Goal: Transaction & Acquisition: Register for event/course

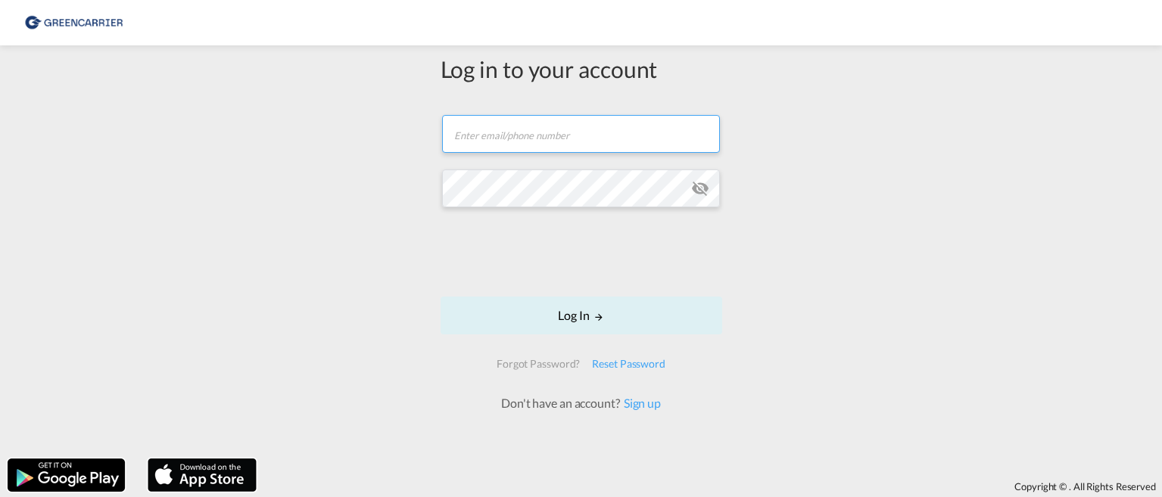
click at [501, 142] on input "text" at bounding box center [581, 134] width 278 height 38
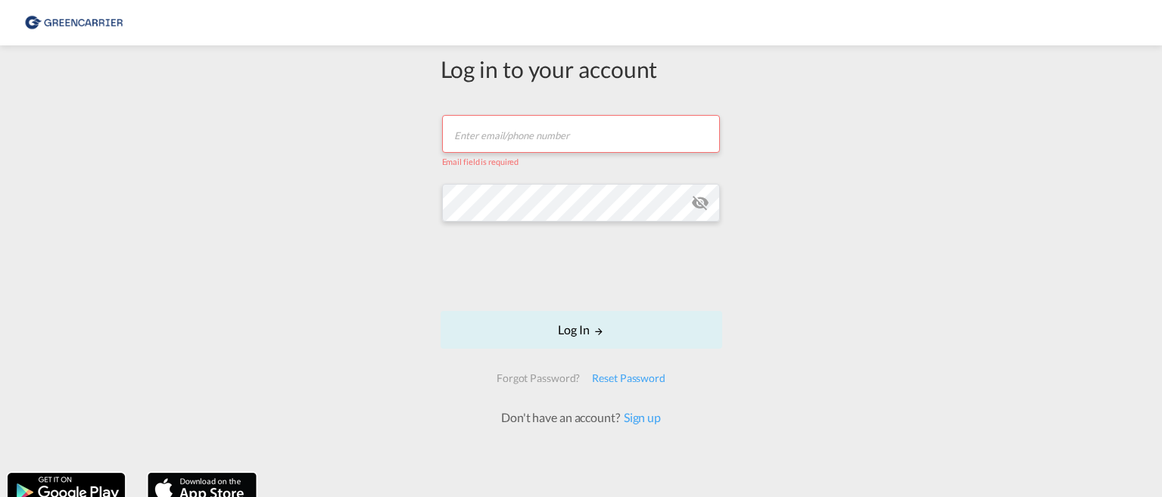
click at [860, 120] on div "Log in to your account Email field is required Password field is required Log I…" at bounding box center [581, 259] width 1162 height 413
click at [486, 131] on input "text" at bounding box center [581, 134] width 278 height 38
paste input "[PERSON_NAME][EMAIL_ADDRESS][DOMAIN_NAME]"
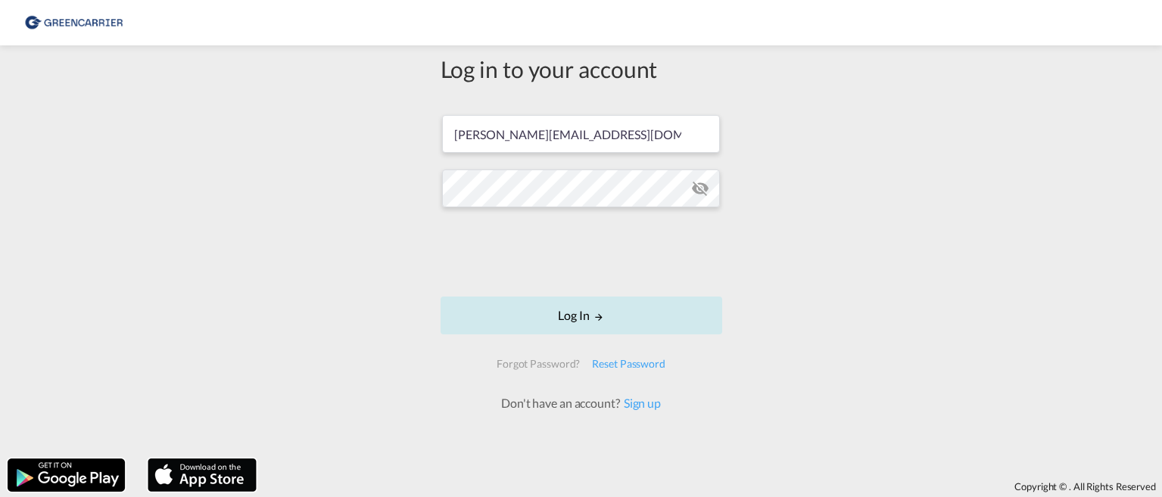
click at [565, 313] on button "Log In" at bounding box center [582, 316] width 282 height 38
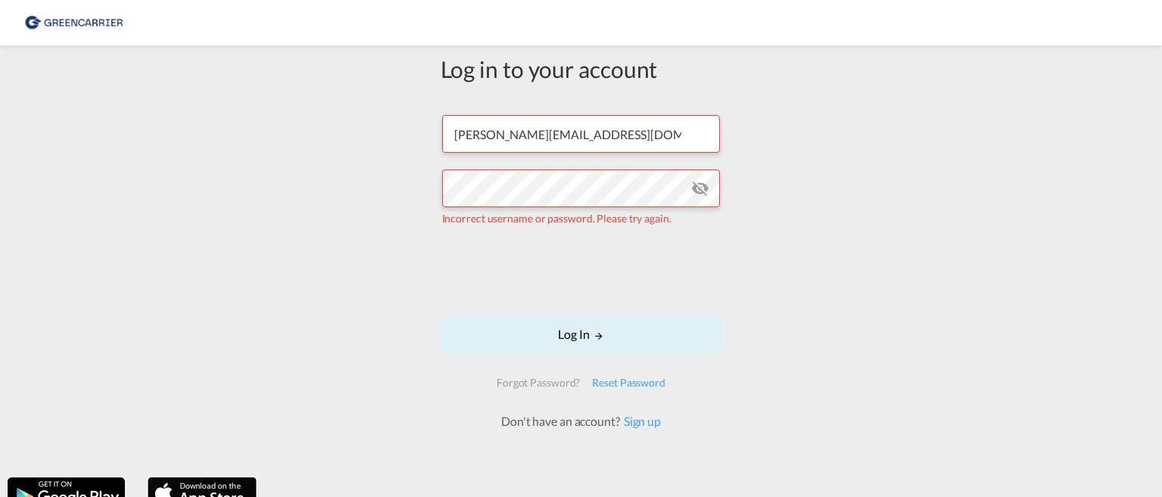
click at [694, 188] on md-icon "icon-eye-off" at bounding box center [700, 188] width 18 height 18
click at [596, 139] on input "[PERSON_NAME][EMAIL_ADDRESS][DOMAIN_NAME]" at bounding box center [581, 134] width 278 height 38
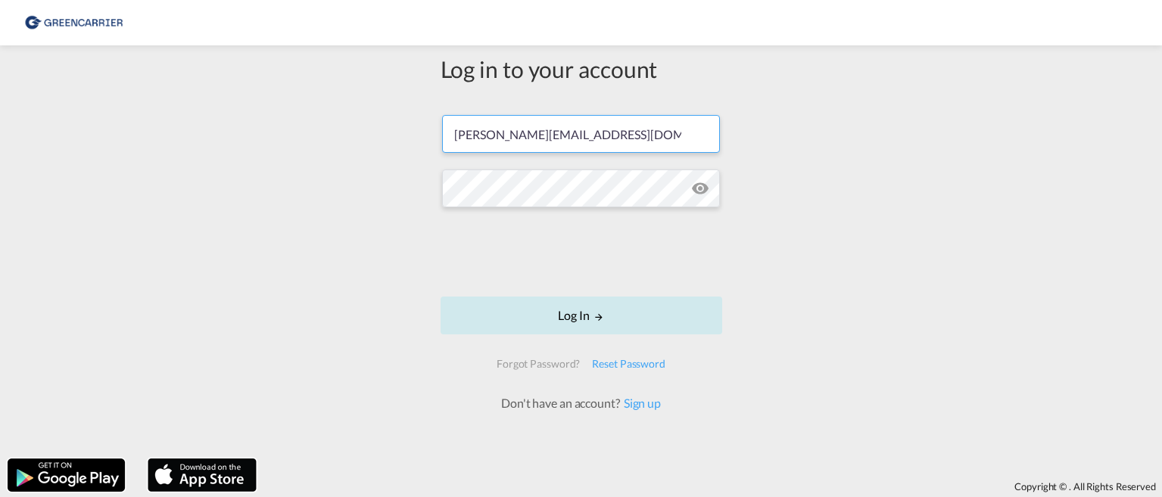
type input "[PERSON_NAME][EMAIL_ADDRESS][DOMAIN_NAME]"
click at [572, 311] on button "Log In" at bounding box center [582, 316] width 282 height 38
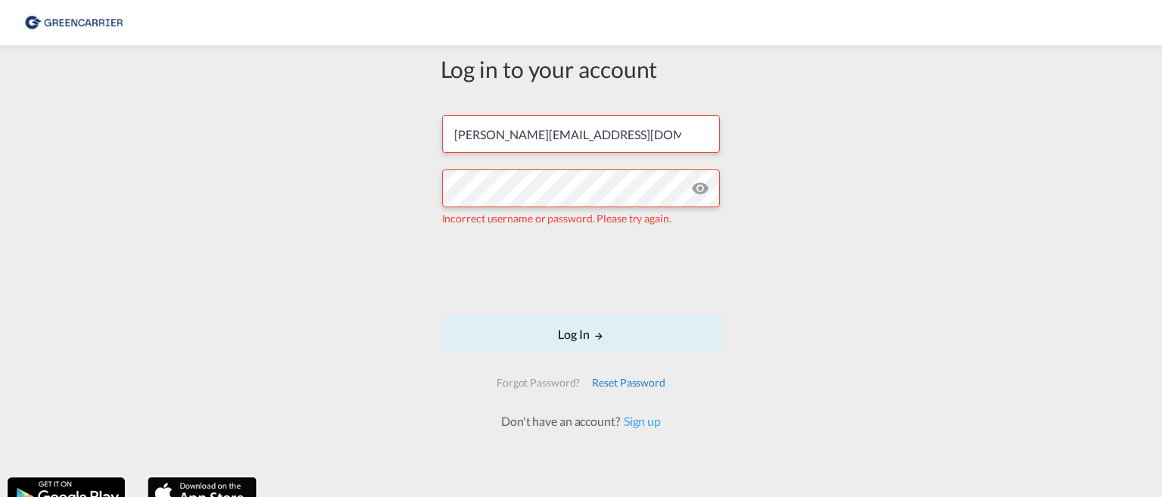
click at [613, 380] on div "Reset Password" at bounding box center [629, 382] width 86 height 27
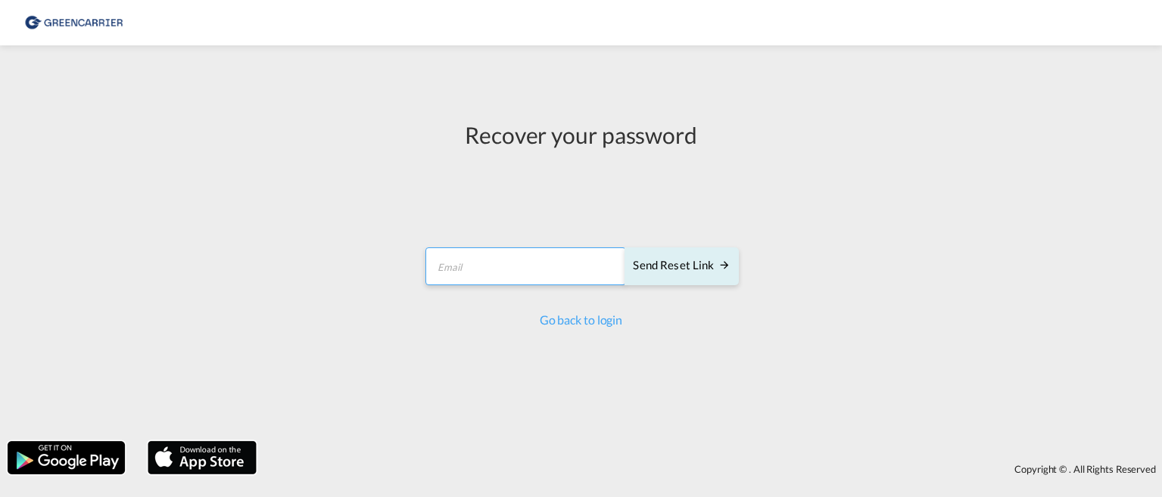
click at [468, 262] on input "email" at bounding box center [525, 267] width 201 height 38
type input "[PERSON_NAME][EMAIL_ADDRESS][DOMAIN_NAME]"
click at [665, 259] on div "Send reset link" at bounding box center [681, 265] width 97 height 17
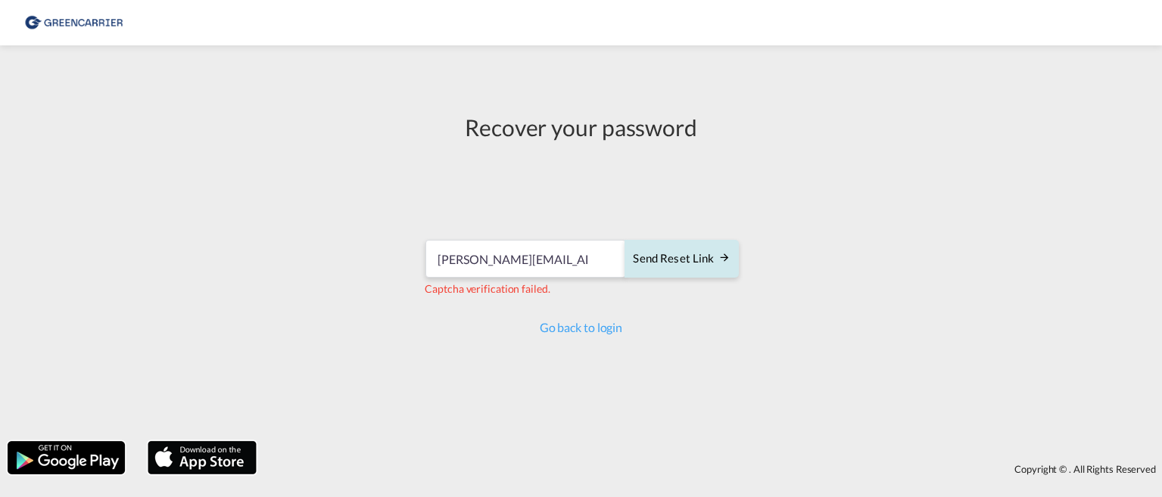
click at [686, 254] on div "Send reset link" at bounding box center [681, 259] width 97 height 17
drag, startPoint x: 599, startPoint y: 259, endPoint x: 314, endPoint y: 256, distance: 284.6
click at [314, 256] on div "Recover your password [PERSON_NAME][EMAIL_ADDRESS][DOMAIN_NAME] Send reset link…" at bounding box center [581, 243] width 1162 height 381
click at [594, 326] on link "Go back to login" at bounding box center [581, 327] width 83 height 14
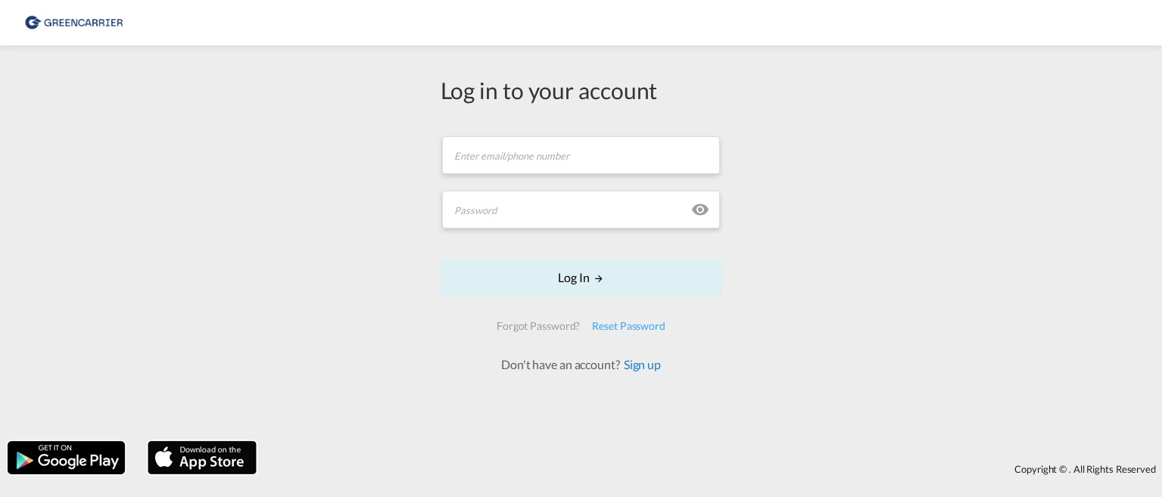
click at [646, 364] on link "Sign up" at bounding box center [640, 364] width 41 height 14
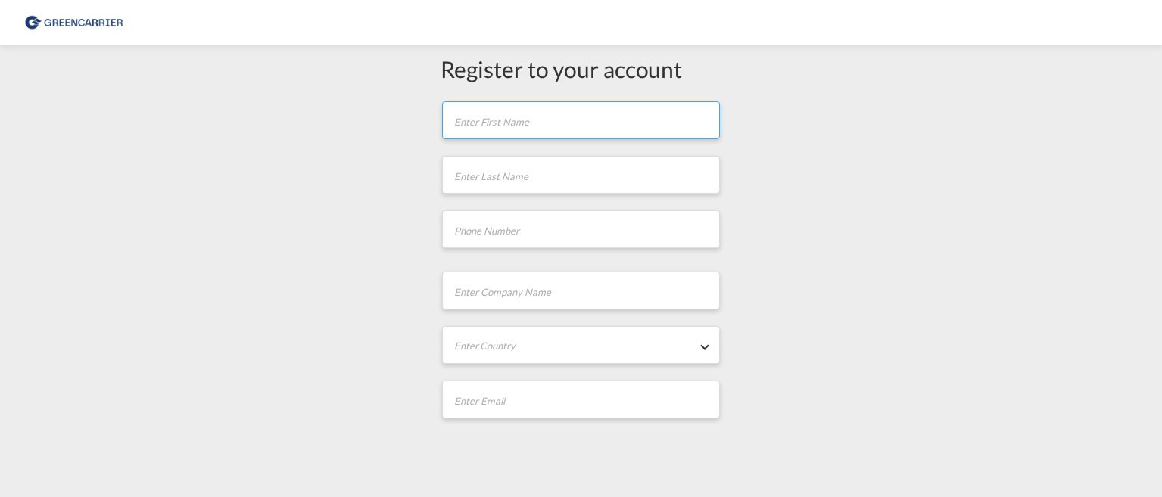
click at [488, 120] on input "text" at bounding box center [581, 120] width 278 height 38
type input "[PERSON_NAME]"
type input "+61422786"
type input "seko logistics"
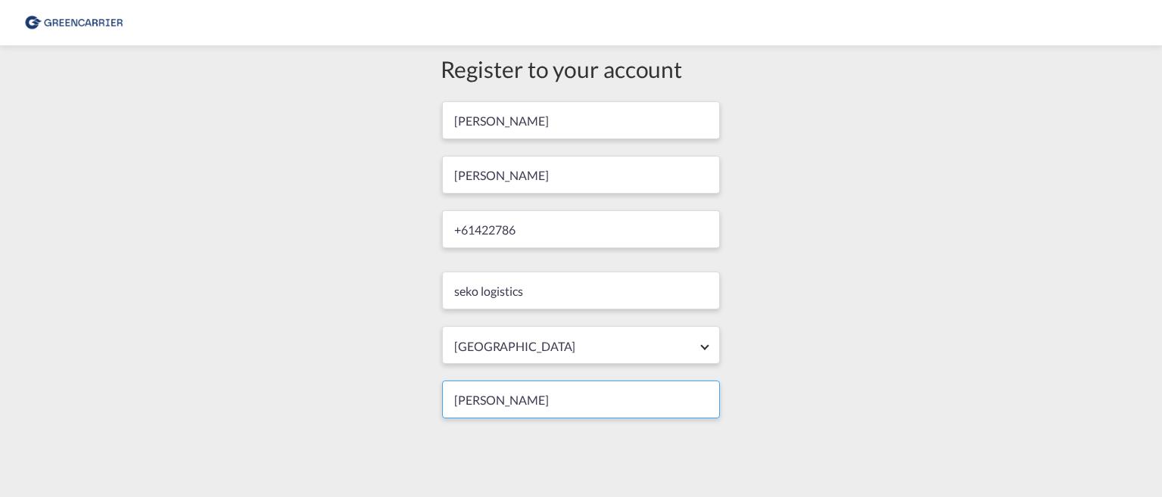
type input "[PERSON_NAME][EMAIL_ADDRESS][DOMAIN_NAME]"
click at [771, 395] on div "Register to your account [PERSON_NAME] +61422786 seko logistics [GEOGRAPHIC_DAT…" at bounding box center [581, 319] width 1162 height 533
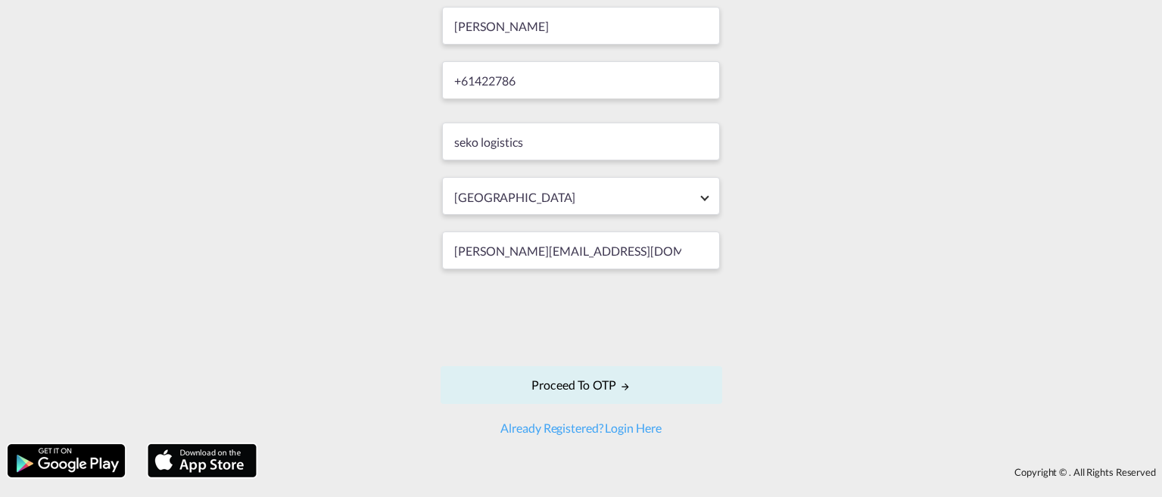
scroll to position [152, 0]
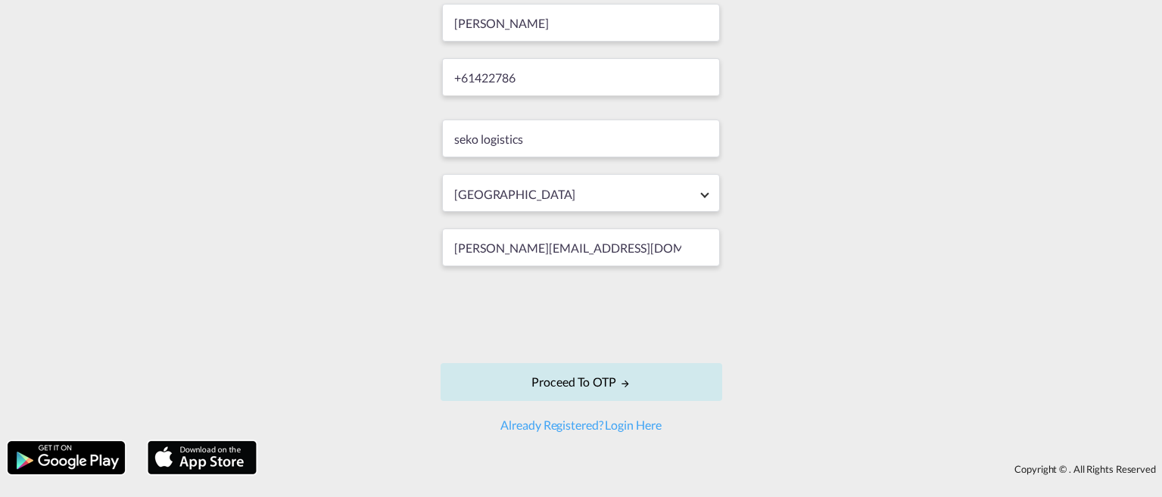
click at [578, 379] on button "Proceed to OTP" at bounding box center [582, 382] width 282 height 38
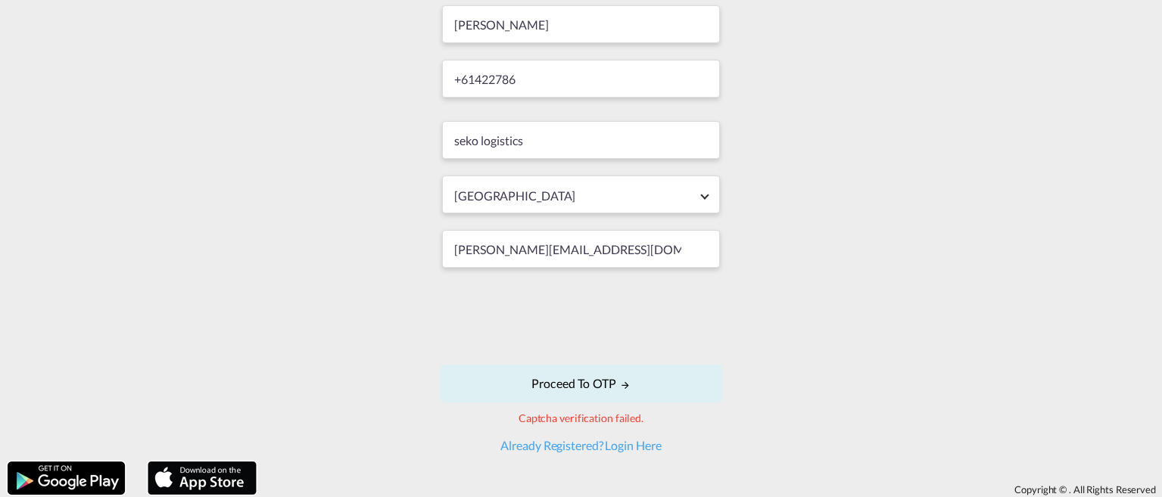
scroll to position [171, 0]
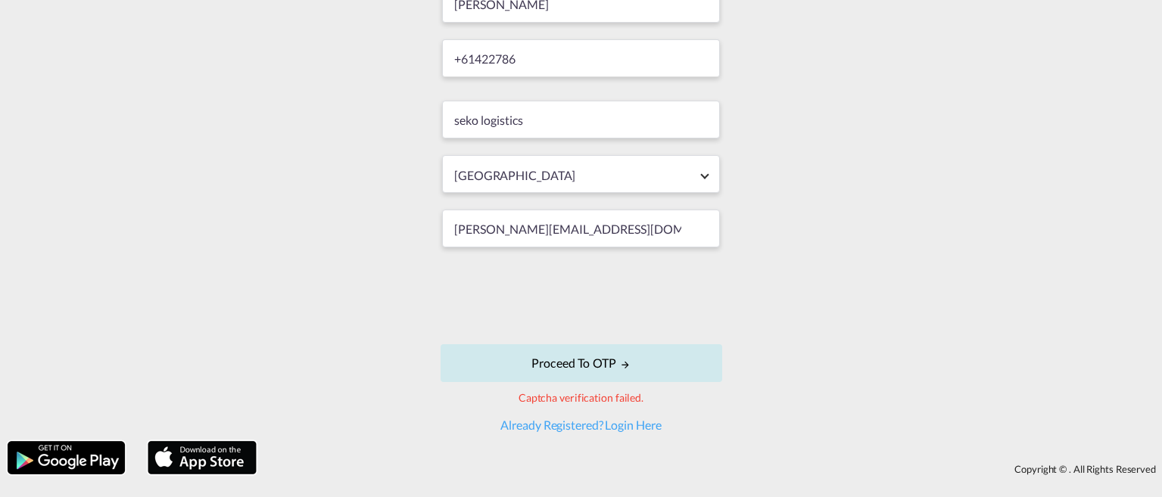
click at [593, 359] on button "Proceed to OTP" at bounding box center [582, 363] width 282 height 38
click at [572, 361] on button "Proceed to OTP" at bounding box center [582, 363] width 282 height 38
click at [587, 366] on button "Proceed to OTP" at bounding box center [582, 363] width 282 height 38
click at [553, 425] on link "Already Registered? Login Here" at bounding box center [580, 425] width 160 height 14
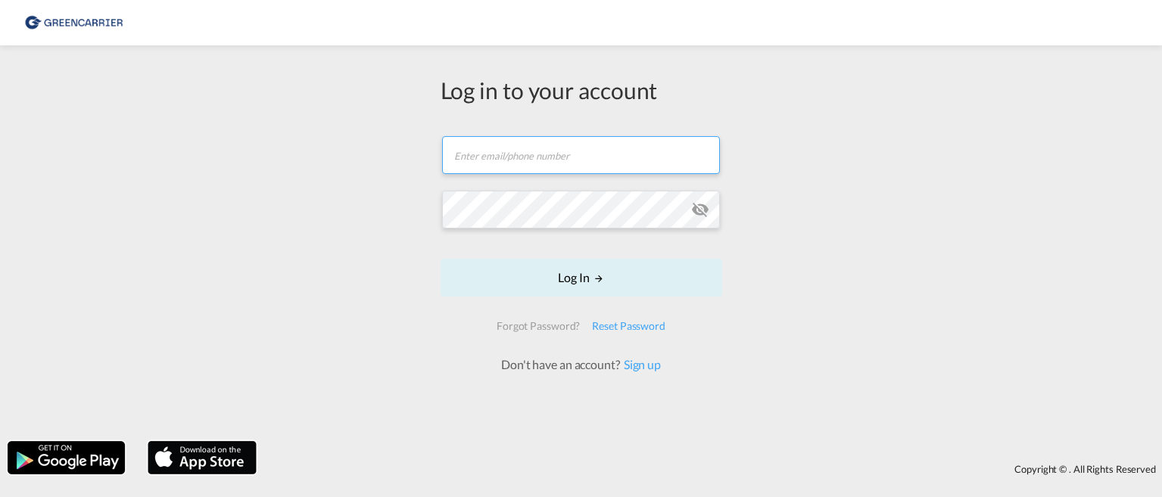
click at [506, 170] on input "text" at bounding box center [581, 155] width 278 height 38
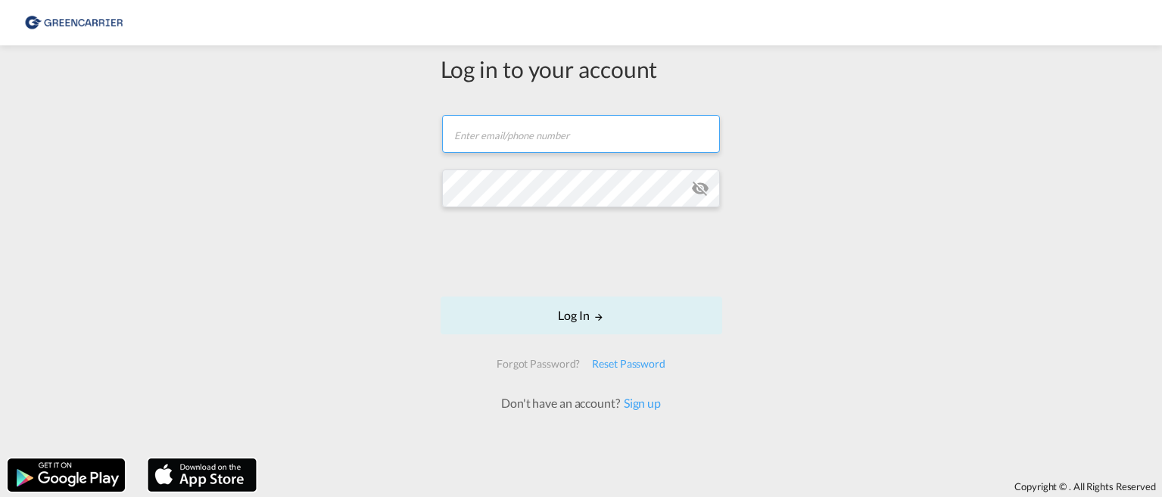
type input "[PERSON_NAME][EMAIL_ADDRESS][DOMAIN_NAME]"
click at [615, 364] on div "Reset Password" at bounding box center [629, 363] width 86 height 27
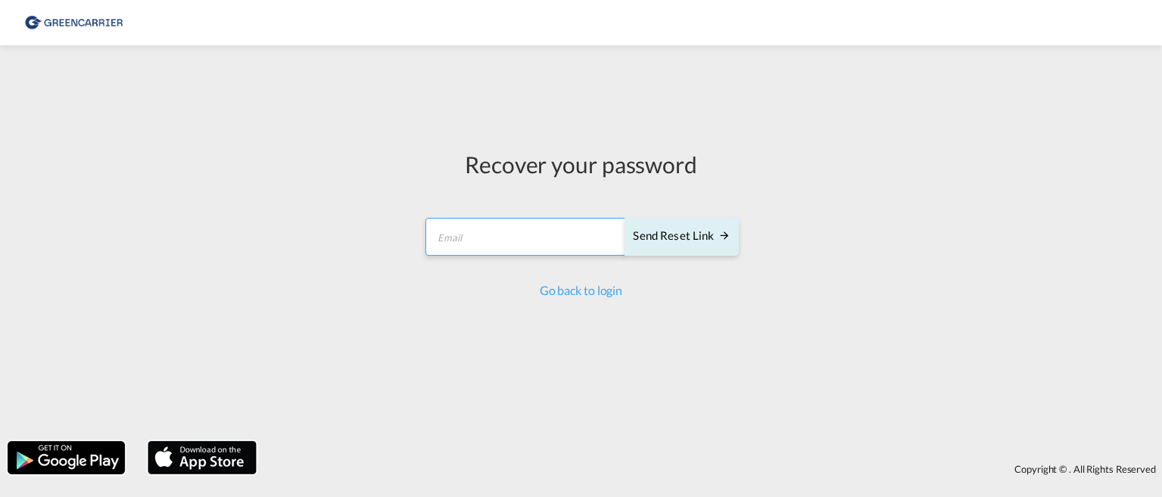
click at [477, 241] on input "email" at bounding box center [525, 237] width 201 height 38
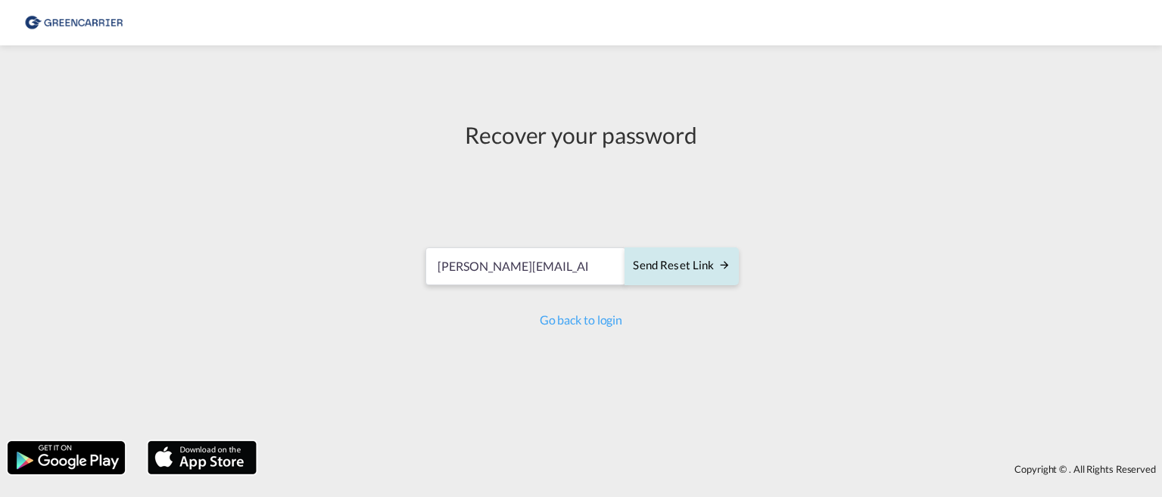
click at [676, 267] on div "Send reset link" at bounding box center [681, 265] width 97 height 17
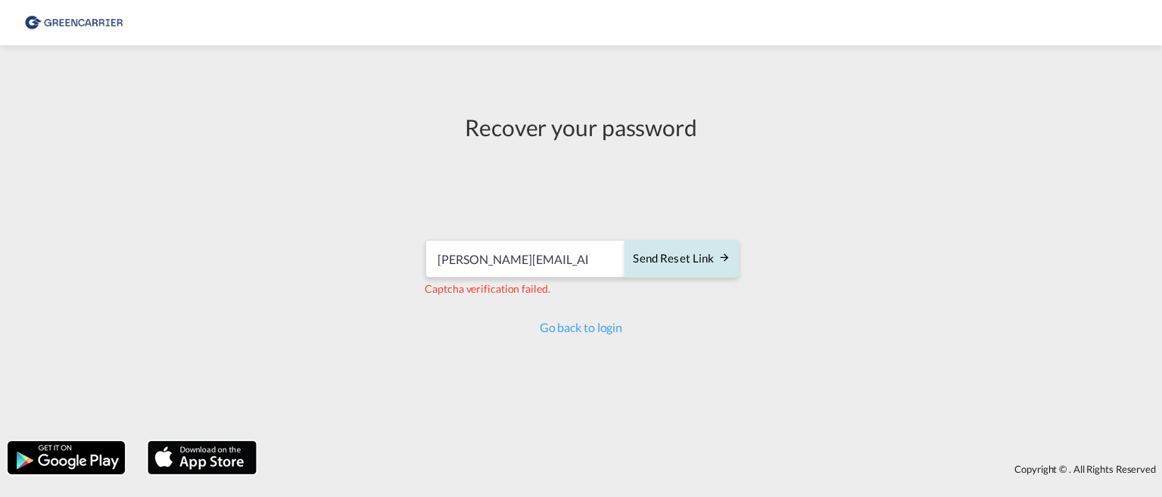
click at [656, 256] on div "Send reset link" at bounding box center [681, 259] width 97 height 17
drag, startPoint x: 593, startPoint y: 260, endPoint x: 391, endPoint y: 260, distance: 202.1
click at [391, 260] on div "Recover your password [PERSON_NAME][EMAIL_ADDRESS][DOMAIN_NAME] Send reset link…" at bounding box center [581, 243] width 1162 height 381
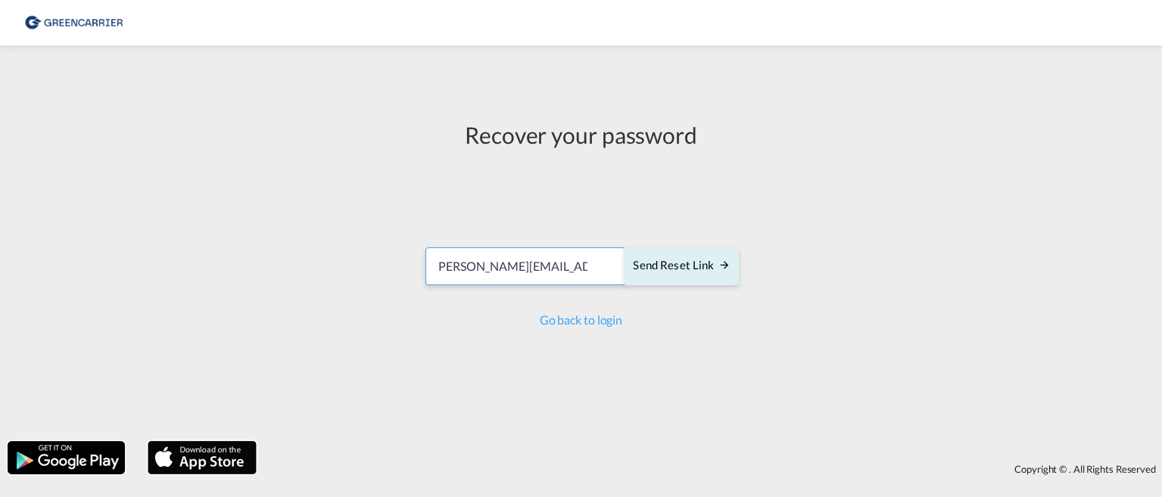
scroll to position [0, 14]
type input "[PERSON_NAME][EMAIL_ADDRESS][DOMAIN_NAME]"
click at [671, 265] on div "Send reset link" at bounding box center [681, 265] width 97 height 17
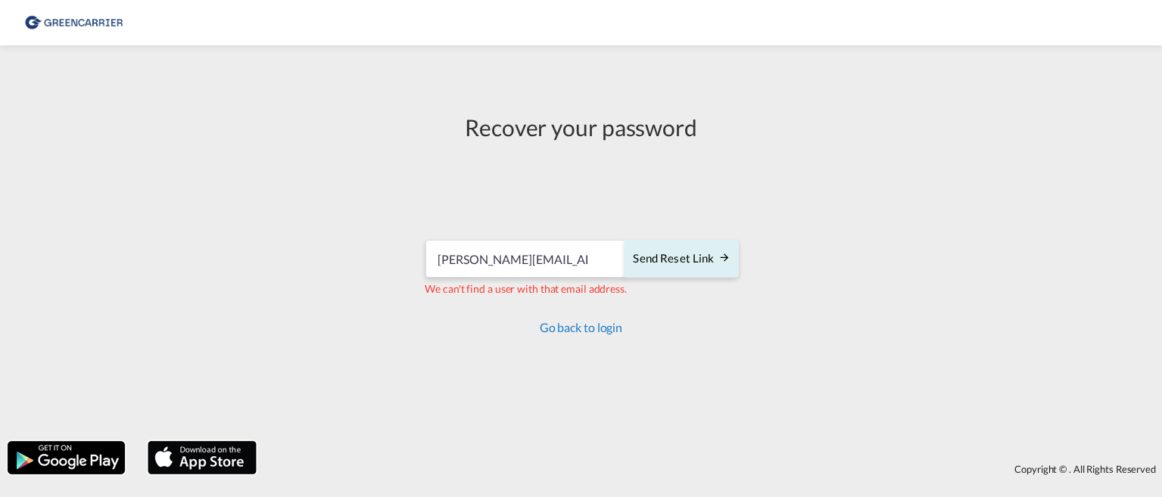
click at [581, 323] on link "Go back to login" at bounding box center [581, 327] width 83 height 14
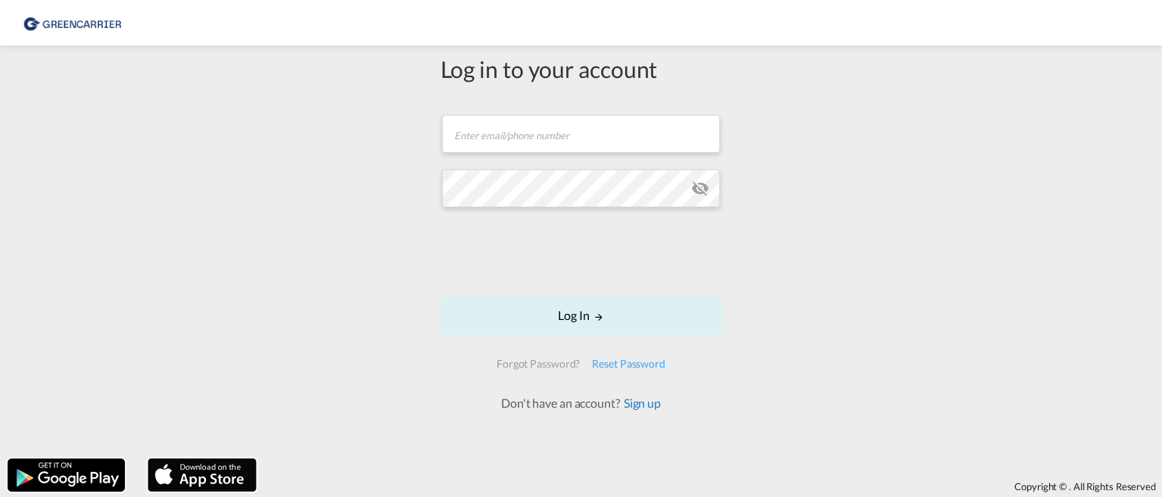
click at [638, 403] on link "Sign up" at bounding box center [640, 403] width 41 height 14
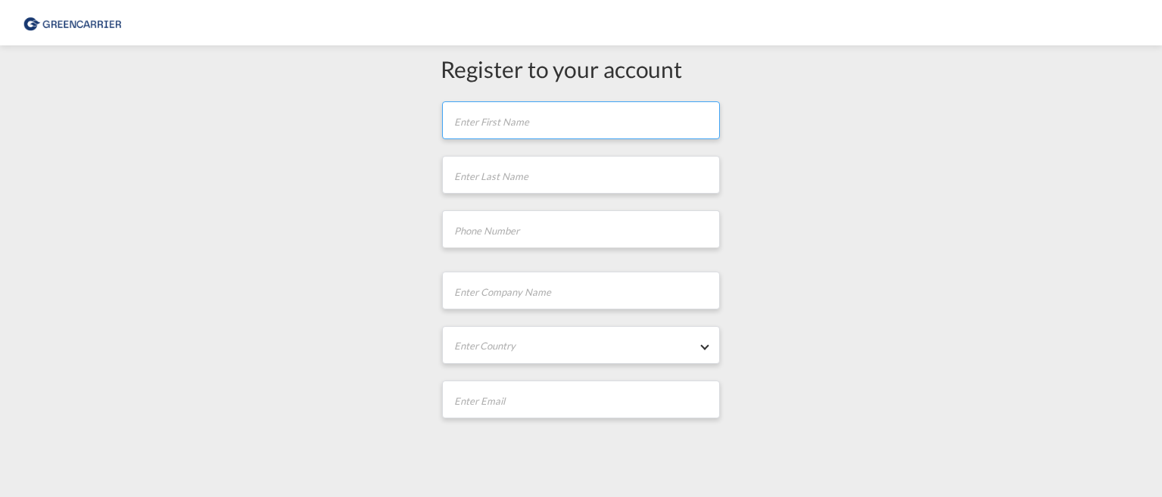
click at [475, 124] on input "text" at bounding box center [581, 120] width 278 height 38
type input "[PERSON_NAME]"
click at [521, 179] on input "text" at bounding box center [581, 175] width 278 height 38
type input "[PERSON_NAME]"
click at [506, 231] on input "tel" at bounding box center [581, 229] width 278 height 38
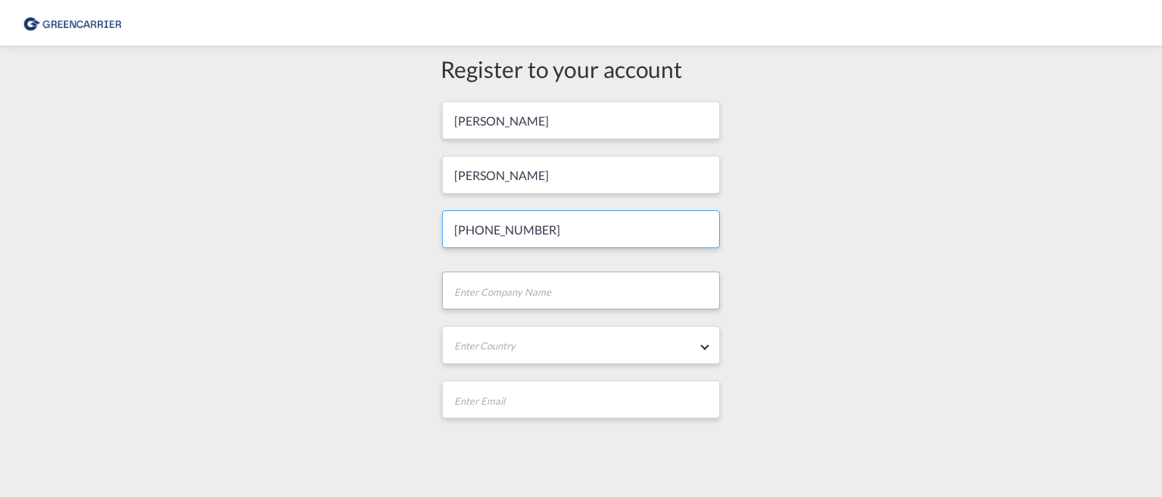
type input "[PHONE_NUMBER]"
click at [510, 279] on input "text" at bounding box center [581, 291] width 278 height 38
type input "seko logistics"
click at [495, 349] on md-select "Enter Country [GEOGRAPHIC_DATA] [GEOGRAPHIC_DATA] [GEOGRAPHIC_DATA] [US_STATE] …" at bounding box center [581, 345] width 278 height 38
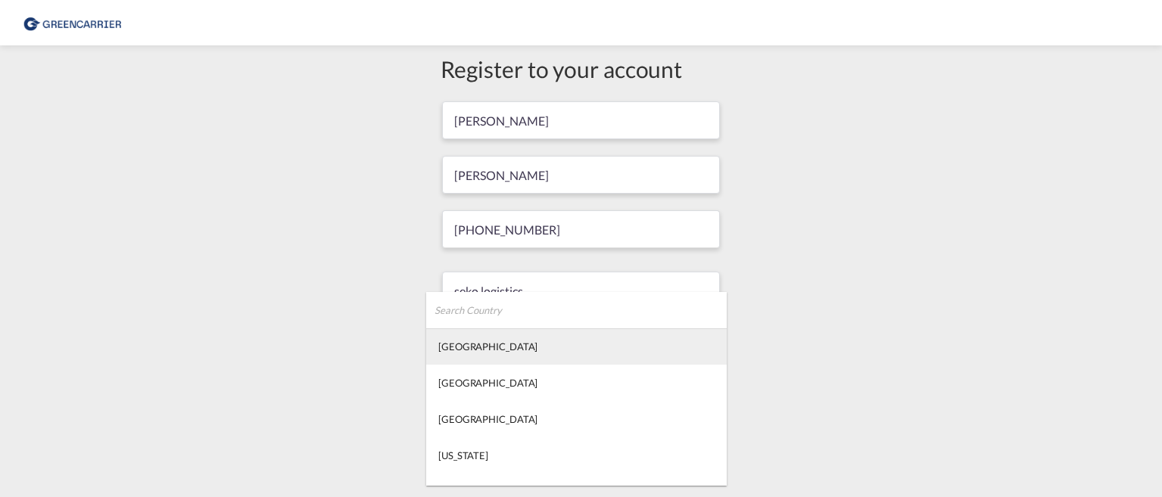
type md-option "[GEOGRAPHIC_DATA]"
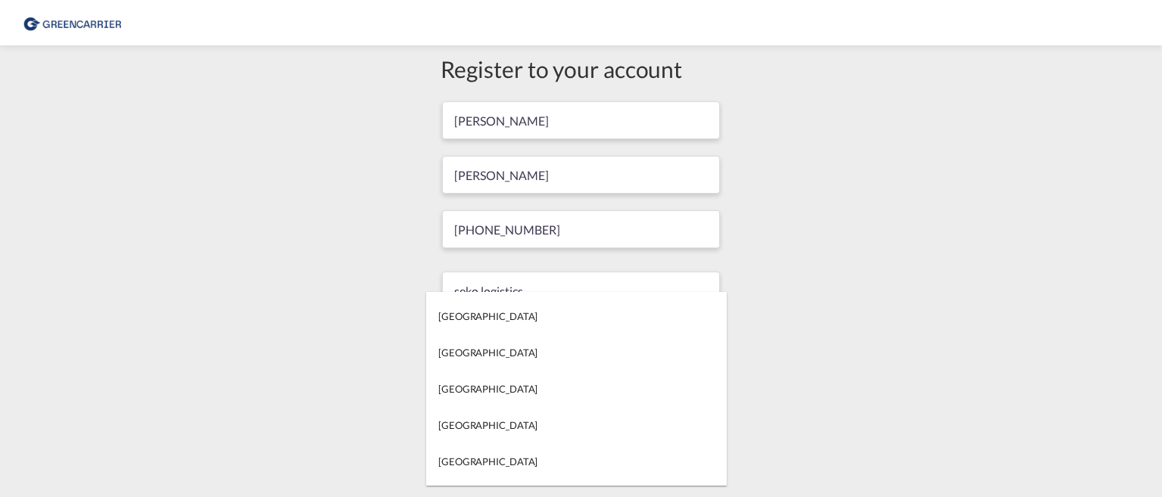
click at [518, 279] on md-backdrop at bounding box center [581, 248] width 1162 height 497
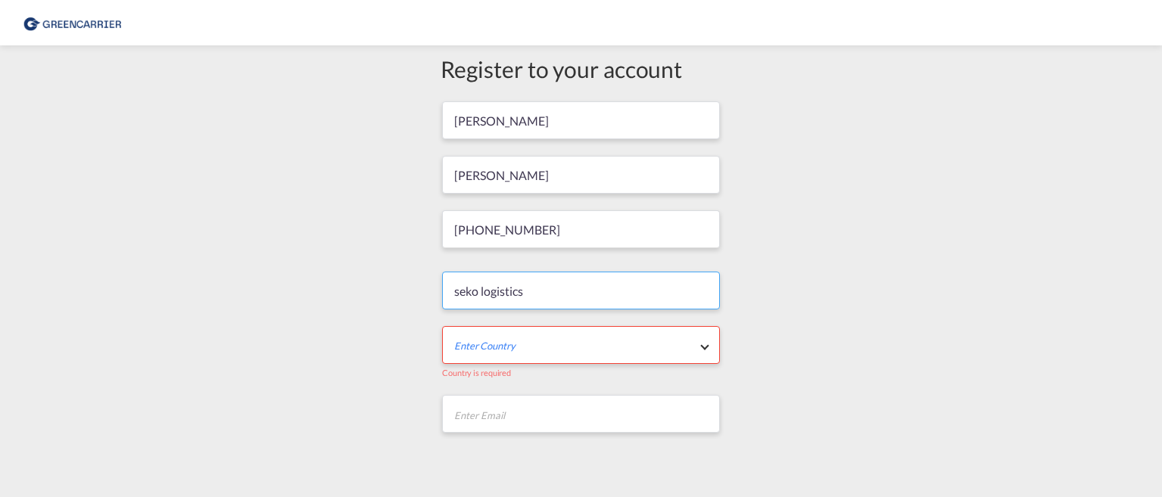
click at [534, 288] on input "seko logistics" at bounding box center [581, 291] width 278 height 38
click at [525, 352] on md-select "Enter Country" at bounding box center [581, 345] width 278 height 38
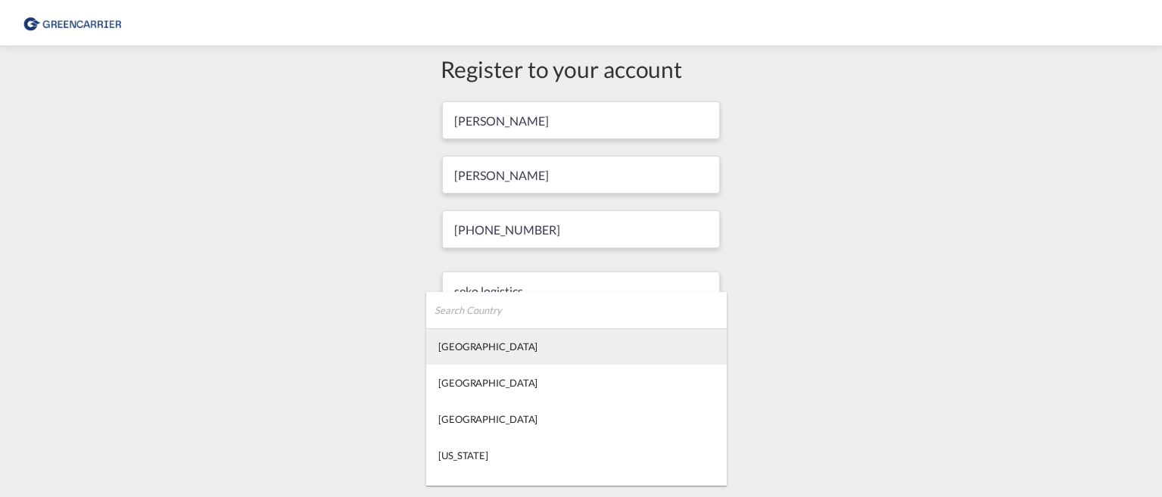
type md-option "[GEOGRAPHIC_DATA]"
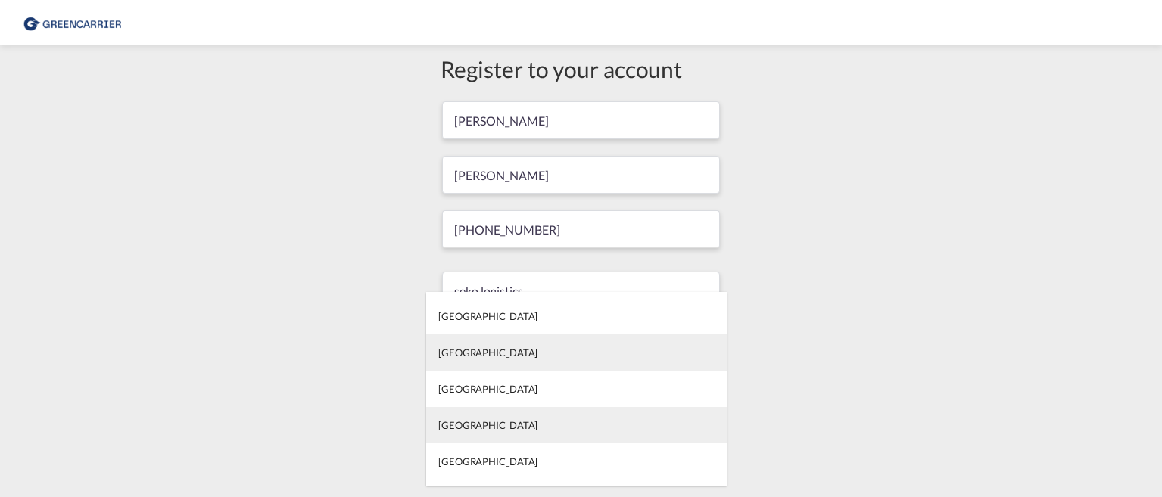
type md-option "[GEOGRAPHIC_DATA]"
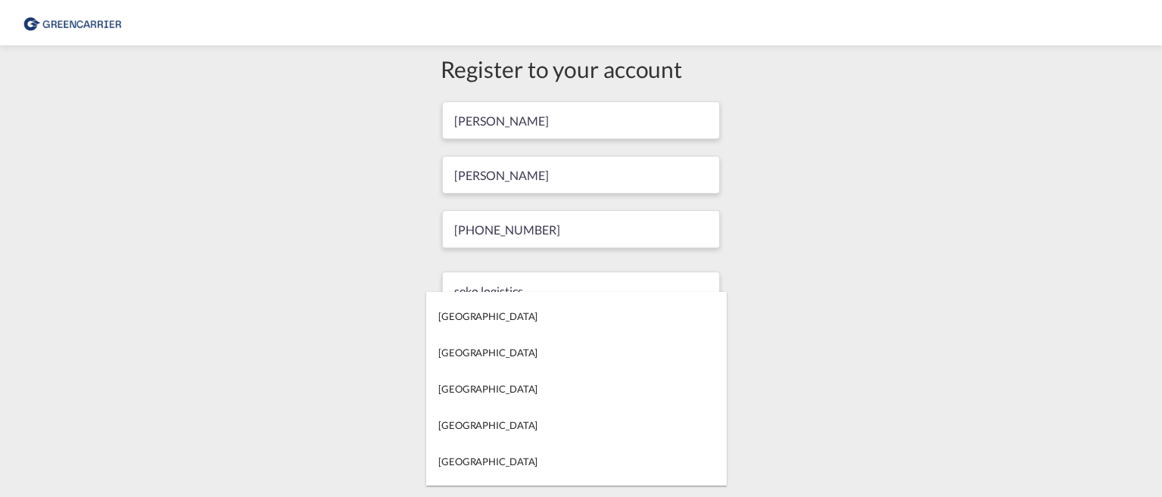
click at [517, 279] on md-backdrop at bounding box center [581, 248] width 1162 height 497
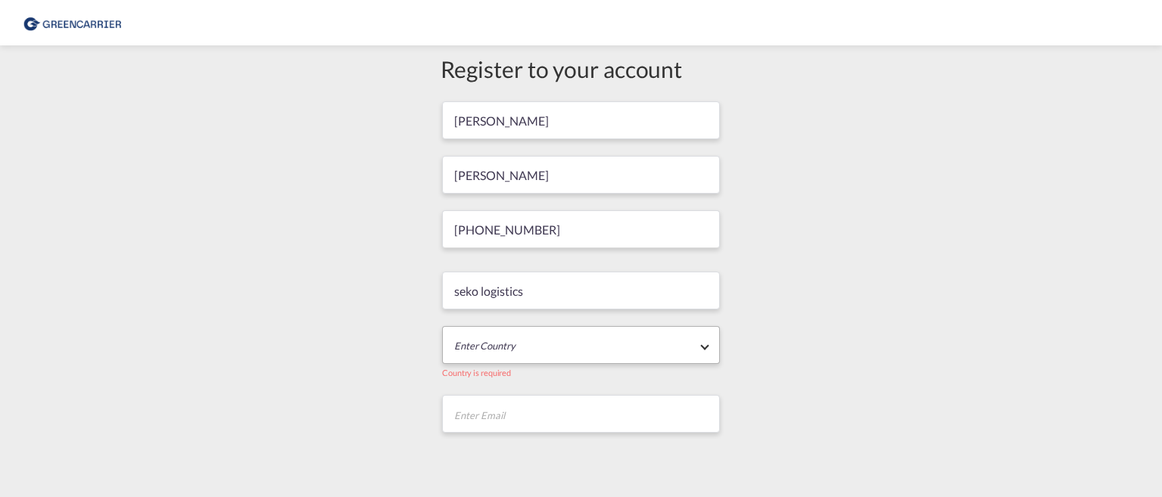
click at [531, 337] on md-select "Enter Country" at bounding box center [581, 345] width 278 height 38
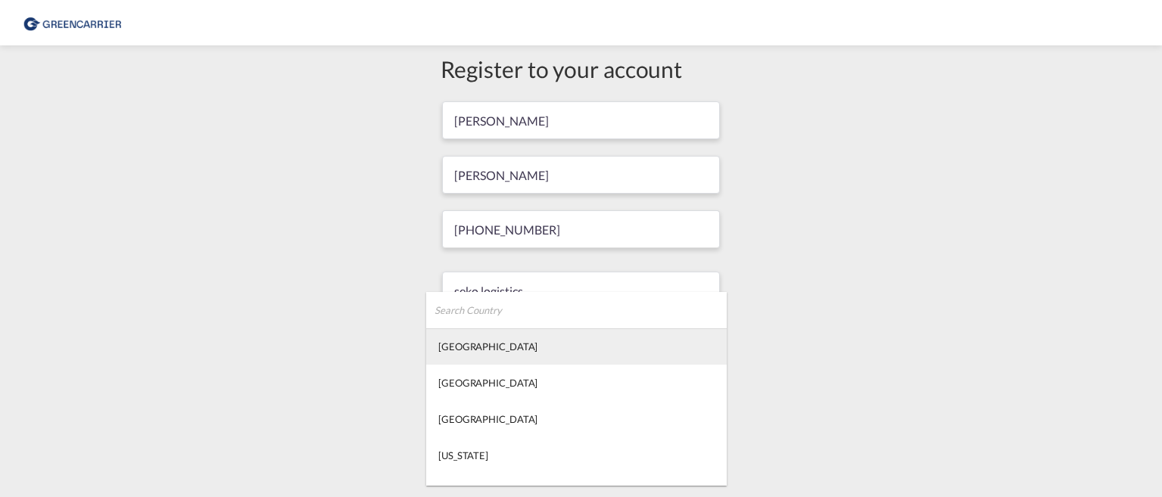
type md-option "[GEOGRAPHIC_DATA]"
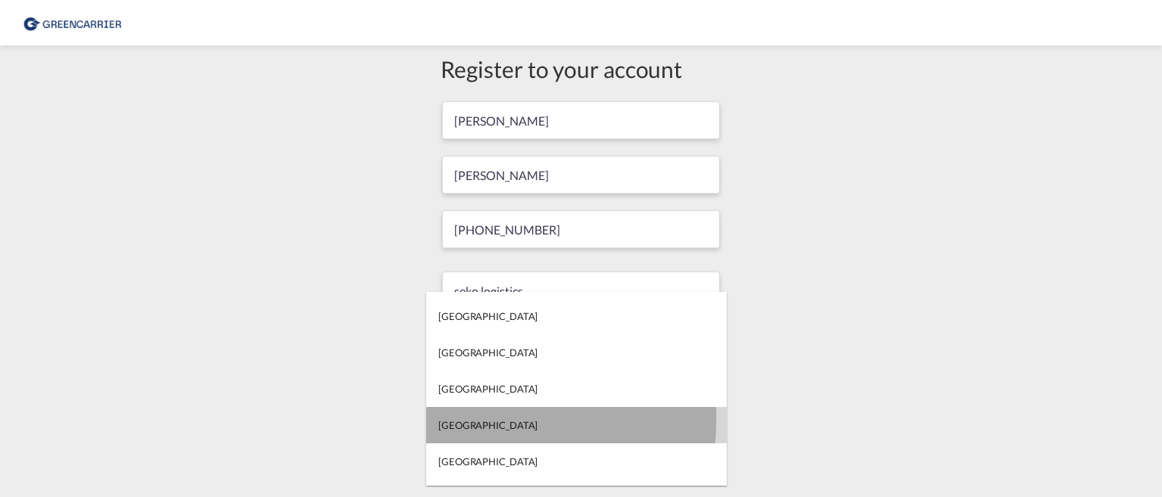
click at [468, 419] on div "[GEOGRAPHIC_DATA]" at bounding box center [487, 426] width 99 height 14
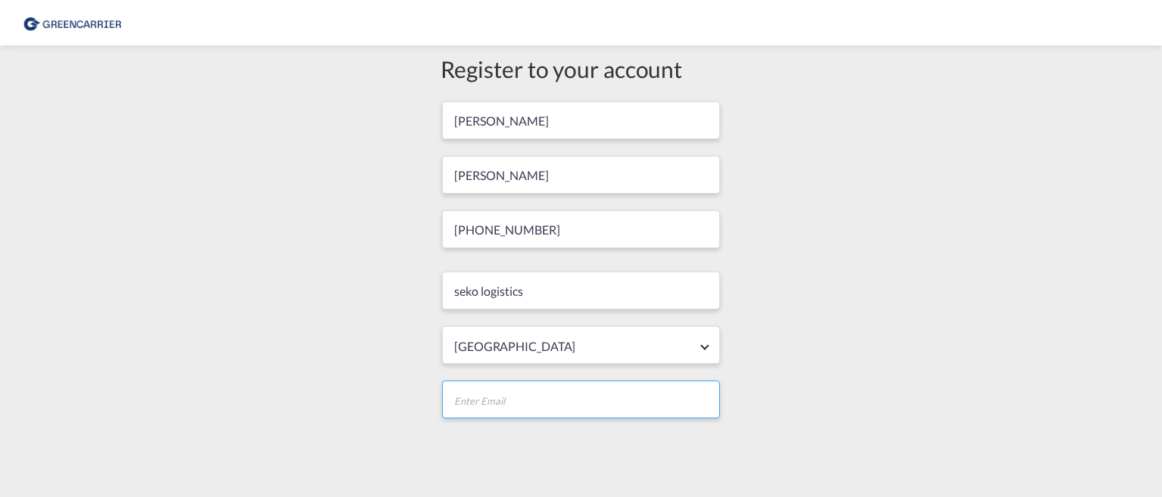
click at [499, 395] on input "email" at bounding box center [581, 400] width 278 height 38
type input "[PERSON_NAME][EMAIL_ADDRESS][DOMAIN_NAME]"
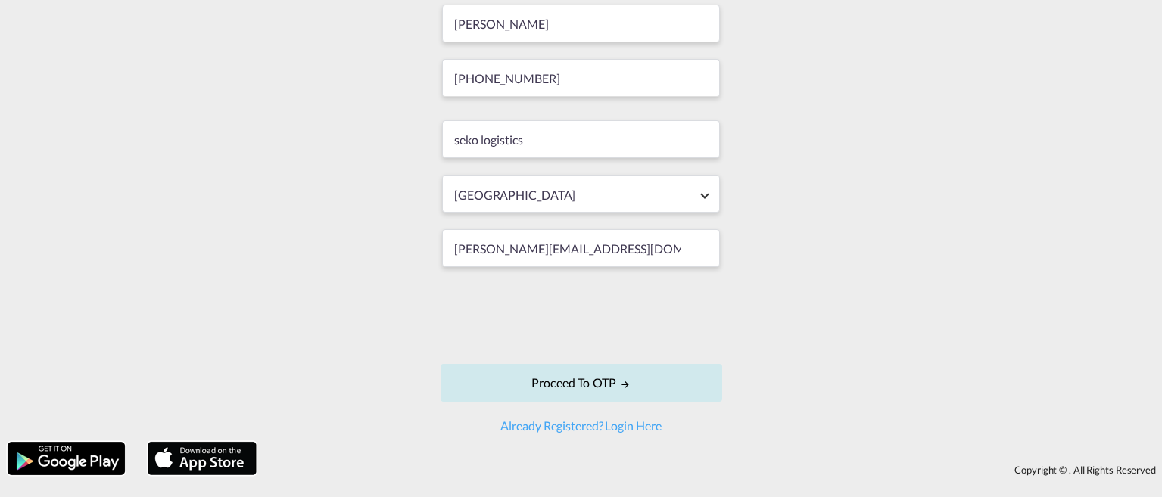
click at [583, 380] on button "Proceed to OTP" at bounding box center [582, 383] width 282 height 38
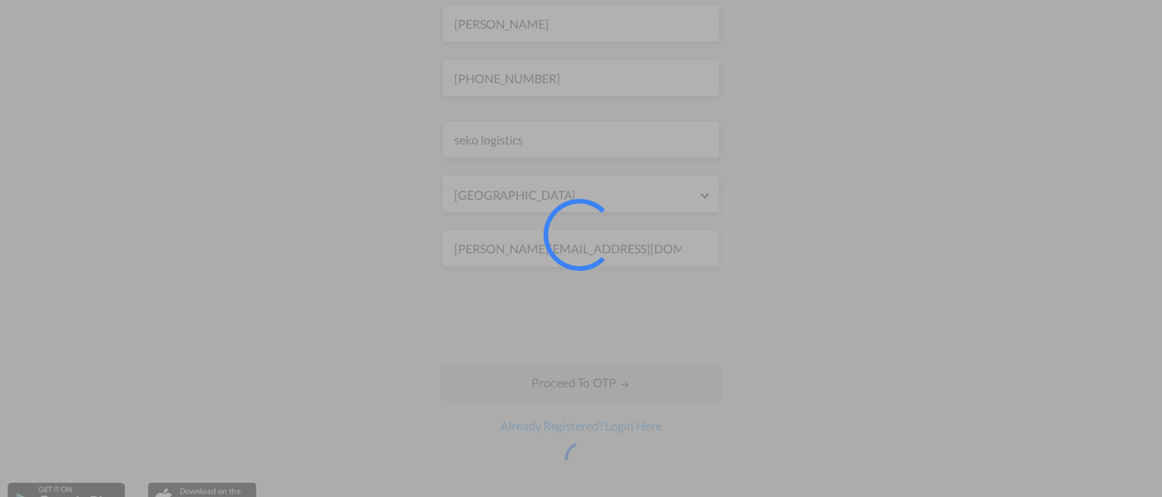
scroll to position [0, 0]
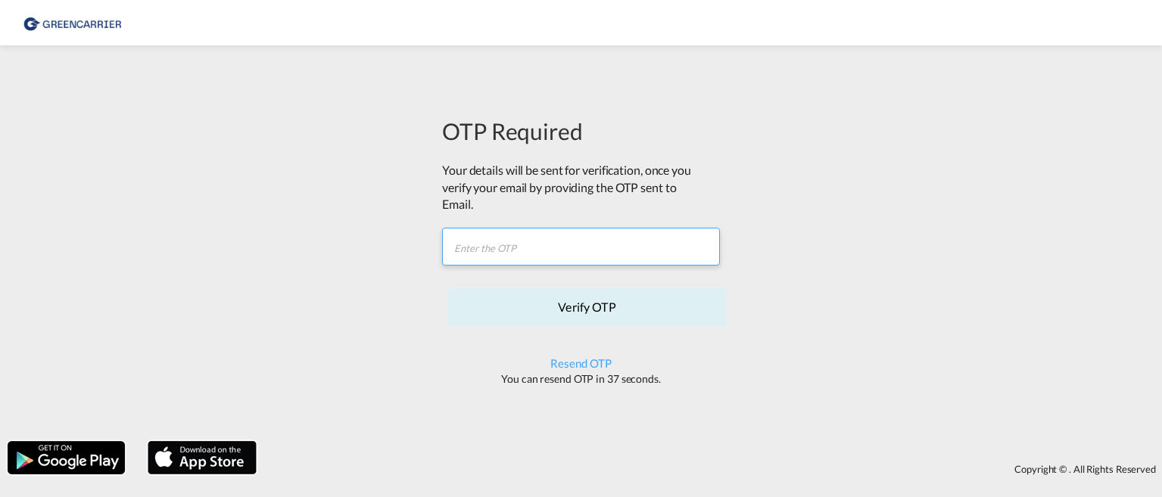
click at [583, 247] on input "text" at bounding box center [581, 247] width 278 height 38
paste input "6YK15D"
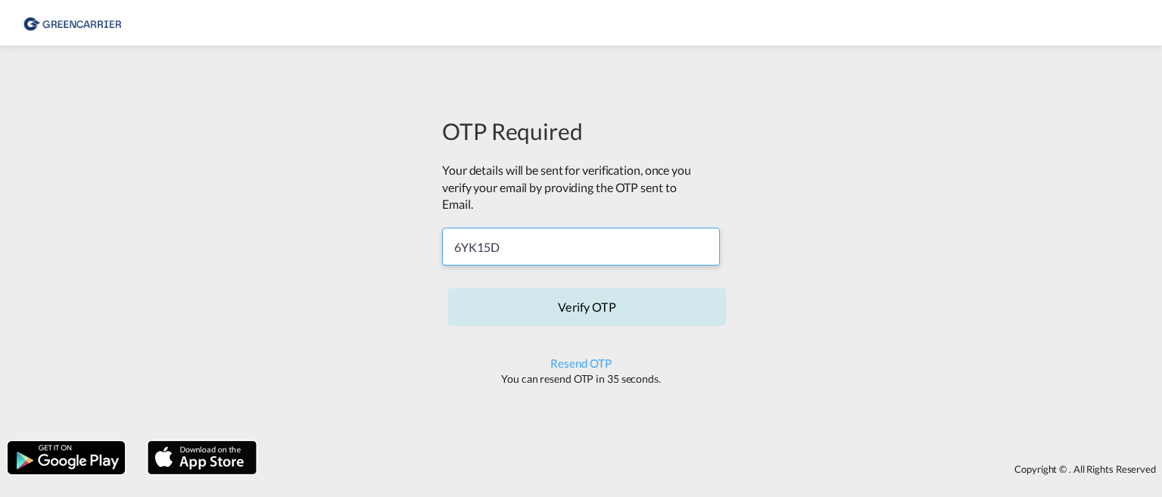
type input "6YK15D"
click at [590, 303] on button "Verify OTP" at bounding box center [587, 307] width 278 height 38
